Goal: Check status: Check status

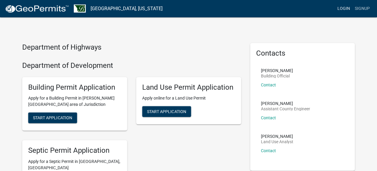
click at [351, 9] on link "Login" at bounding box center [343, 8] width 17 height 11
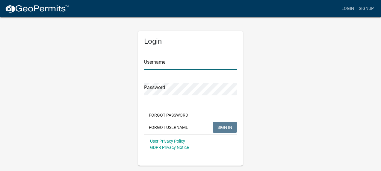
type input "berscheidbuilders"
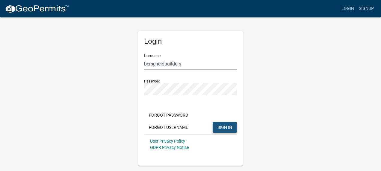
click at [224, 127] on span "SIGN IN" at bounding box center [225, 127] width 15 height 5
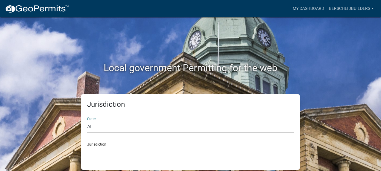
click at [144, 125] on select "All [US_STATE] [US_STATE] [US_STATE] [US_STATE] [US_STATE] [US_STATE] [US_STATE…" at bounding box center [190, 127] width 207 height 12
select select "[US_STATE]"
click at [87, 121] on select "All [US_STATE] [US_STATE] [US_STATE] [US_STATE] [US_STATE] [US_STATE] [US_STATE…" at bounding box center [190, 127] width 207 height 12
click at [104, 155] on select "[GEOGRAPHIC_DATA], [US_STATE] [GEOGRAPHIC_DATA], [US_STATE] [GEOGRAPHIC_DATA], …" at bounding box center [190, 153] width 207 height 12
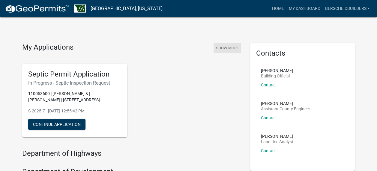
click at [228, 47] on button "Show More" at bounding box center [227, 48] width 28 height 10
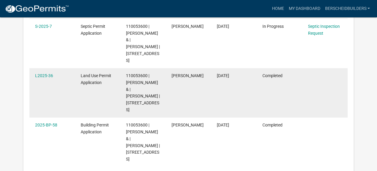
scroll to position [139, 0]
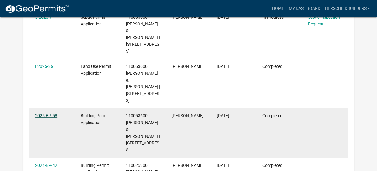
click at [42, 114] on link "2025-BP-58" at bounding box center [46, 116] width 22 height 5
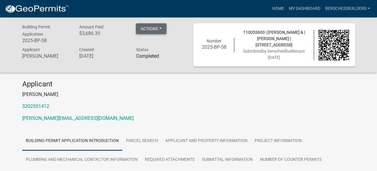
click at [158, 25] on button "Actions" at bounding box center [151, 28] width 31 height 11
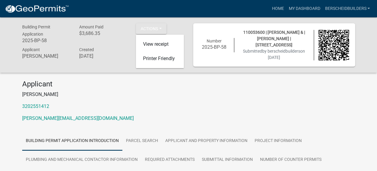
click at [205, 87] on h4 "Applicant" at bounding box center [188, 84] width 333 height 9
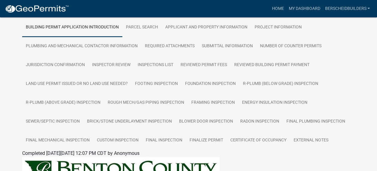
scroll to position [120, 0]
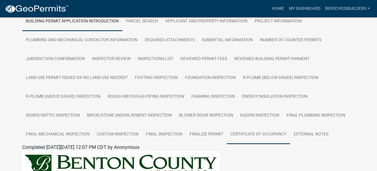
click at [275, 136] on link "Certificate of Occupancy" at bounding box center [258, 134] width 63 height 19
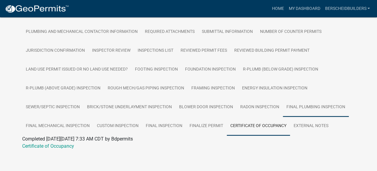
scroll to position [133, 0]
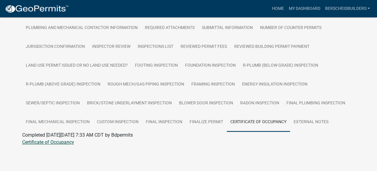
click at [67, 143] on link "Certificate of Occupancy" at bounding box center [48, 143] width 52 height 6
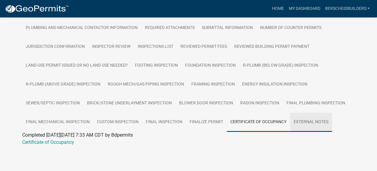
click at [311, 122] on link "External Notes" at bounding box center [311, 122] width 42 height 19
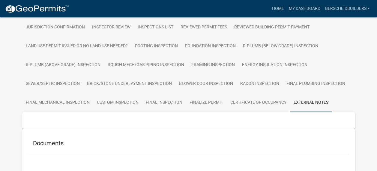
scroll to position [182, 0]
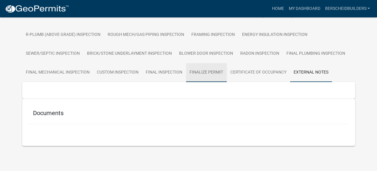
click at [208, 73] on link "Finalize Permit" at bounding box center [206, 72] width 41 height 19
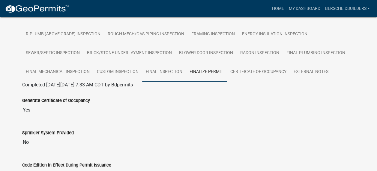
click at [156, 74] on link "Final Inspection" at bounding box center [164, 72] width 44 height 19
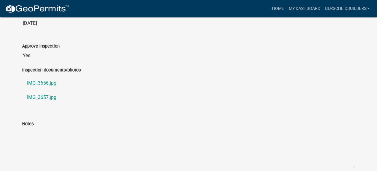
scroll to position [362, 0]
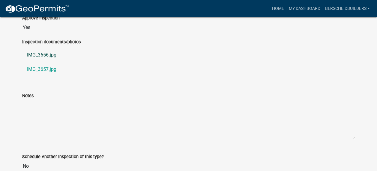
click at [43, 56] on link "IMG_3656.jpg" at bounding box center [188, 55] width 333 height 14
